Goal: Navigation & Orientation: Understand site structure

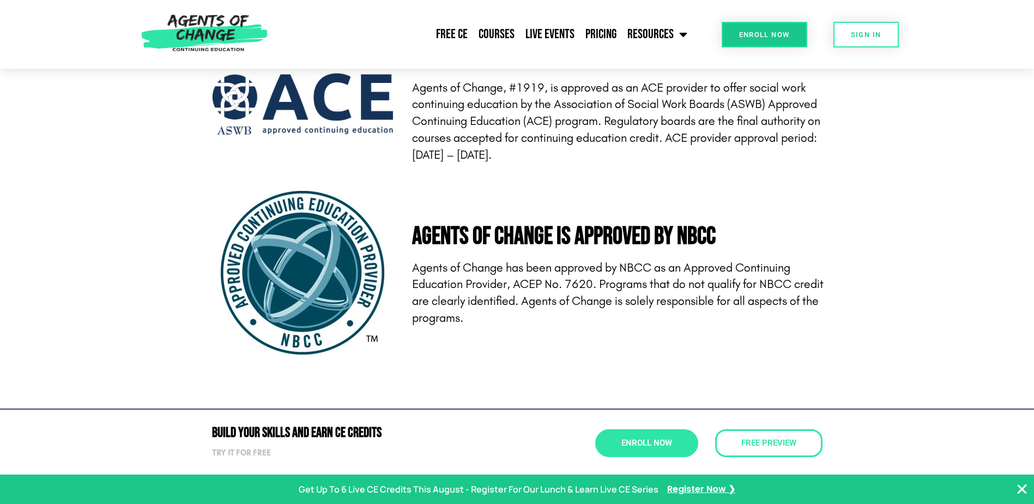
scroll to position [3505, 0]
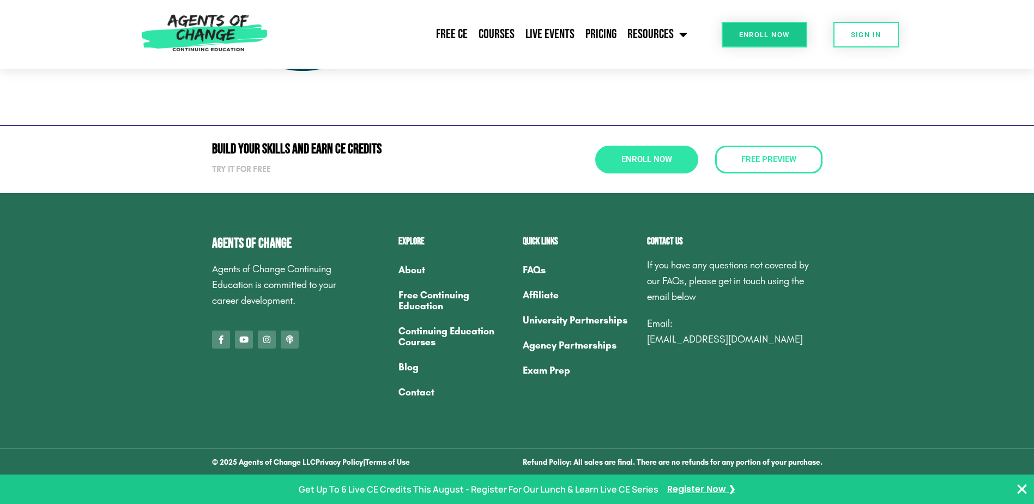
click at [413, 391] on link "Contact" at bounding box center [454, 391] width 113 height 25
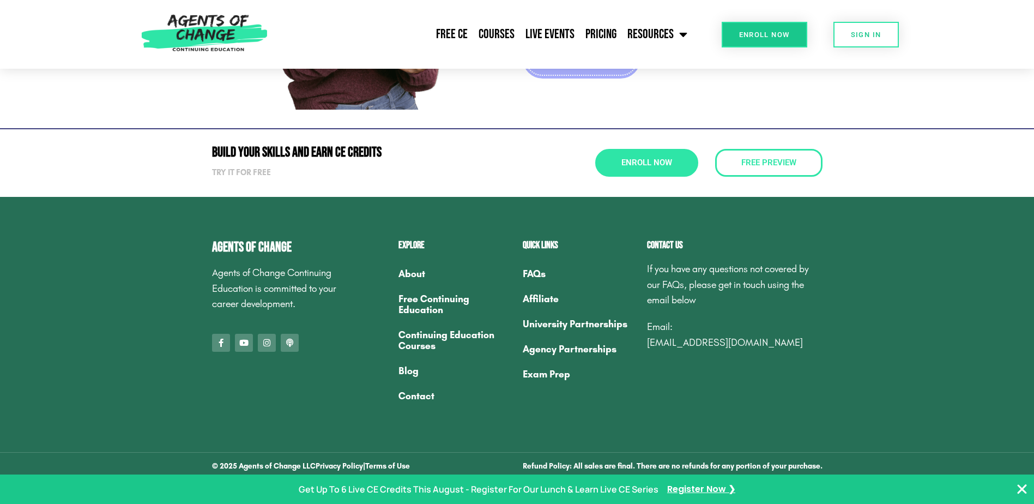
scroll to position [404, 0]
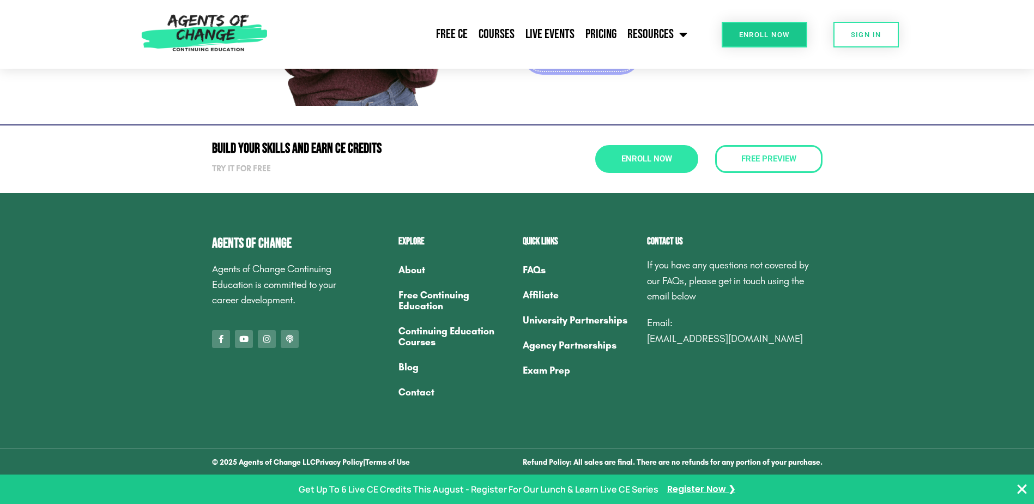
click at [529, 266] on link "FAQs" at bounding box center [579, 269] width 113 height 25
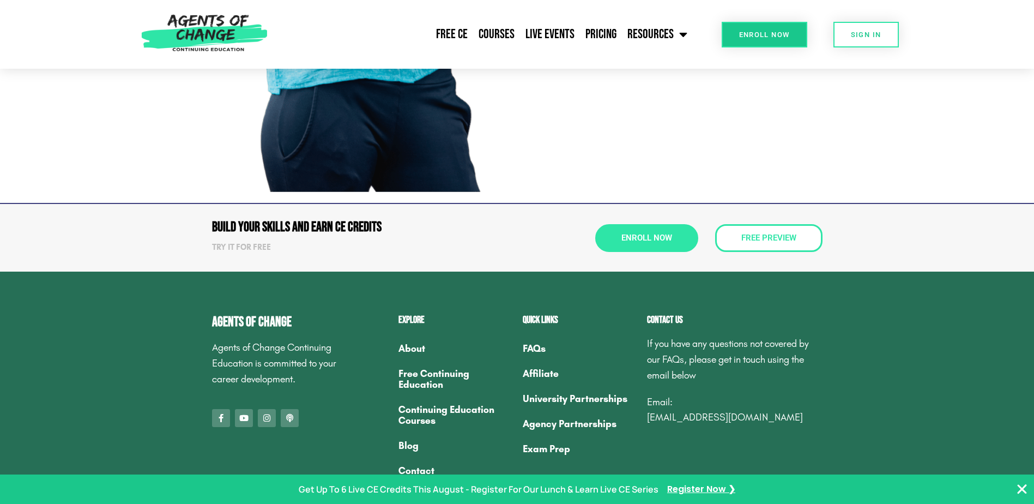
scroll to position [1403, 0]
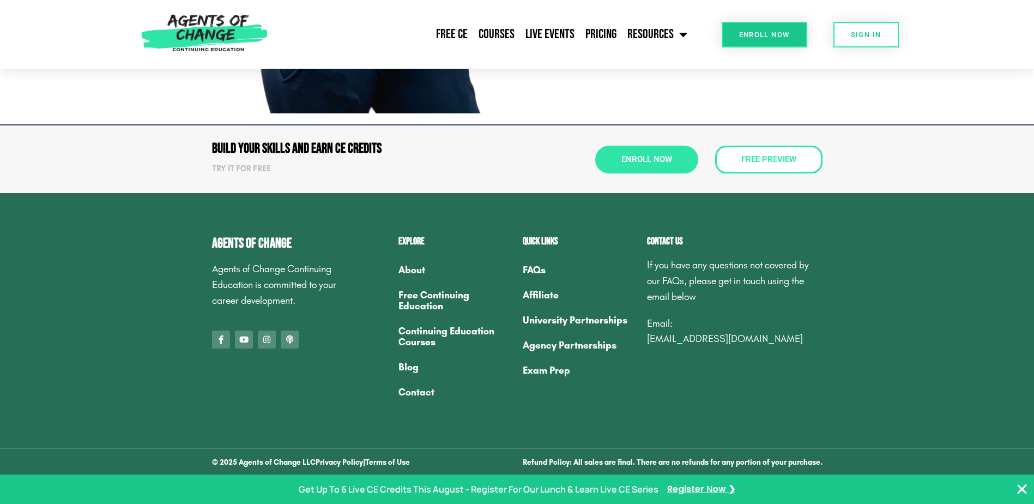
click at [412, 267] on link "About" at bounding box center [454, 269] width 113 height 25
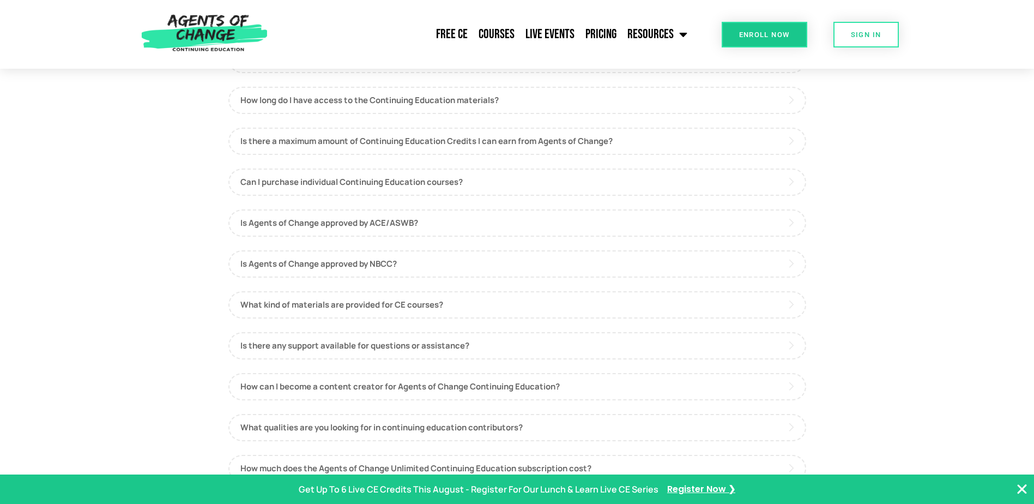
scroll to position [0, 0]
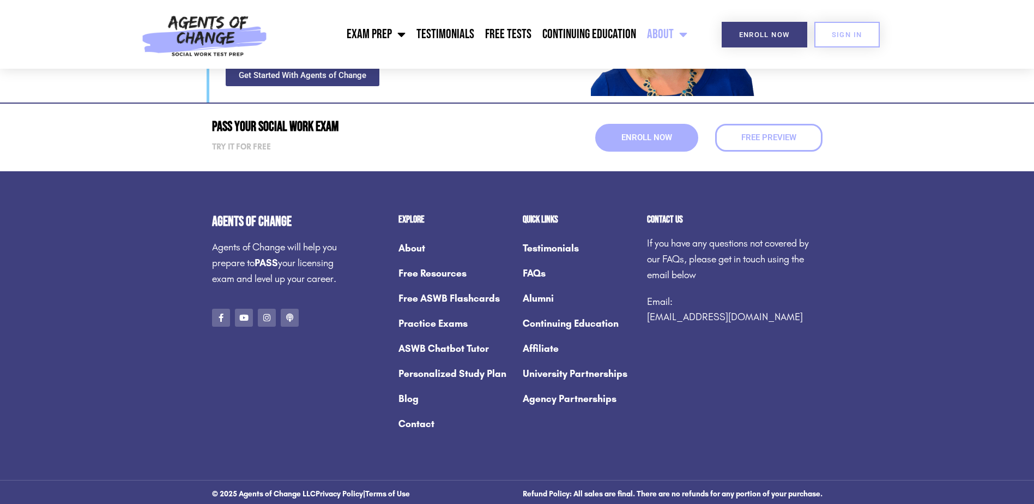
scroll to position [1491, 0]
